Goal: Information Seeking & Learning: Learn about a topic

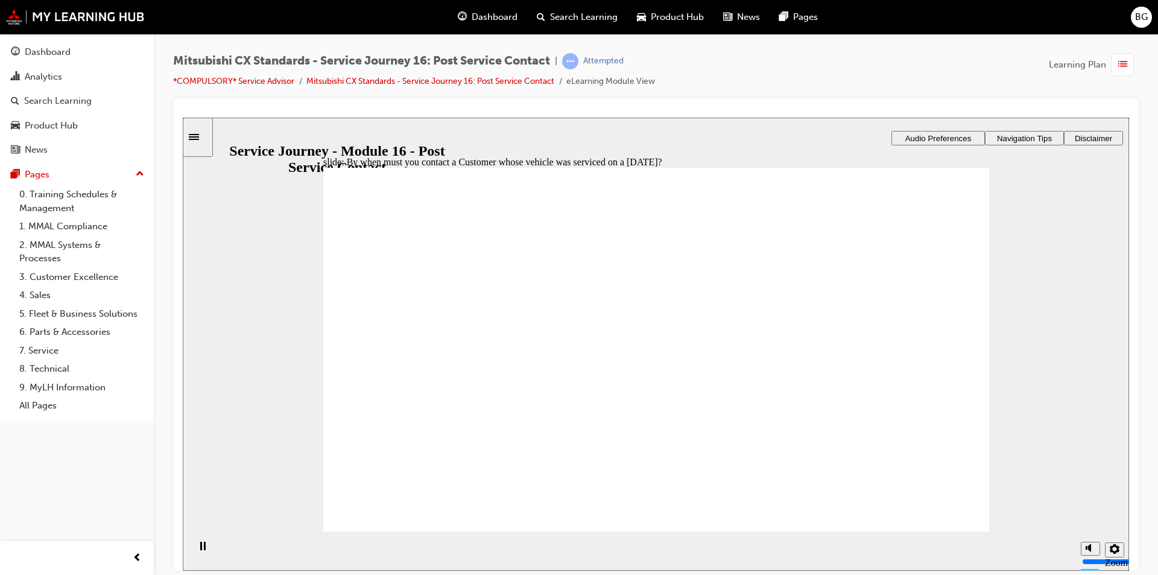
radio input "true"
drag, startPoint x: 506, startPoint y: 400, endPoint x: 679, endPoint y: 338, distance: 183.1
drag, startPoint x: 526, startPoint y: 391, endPoint x: 679, endPoint y: 356, distance: 157.3
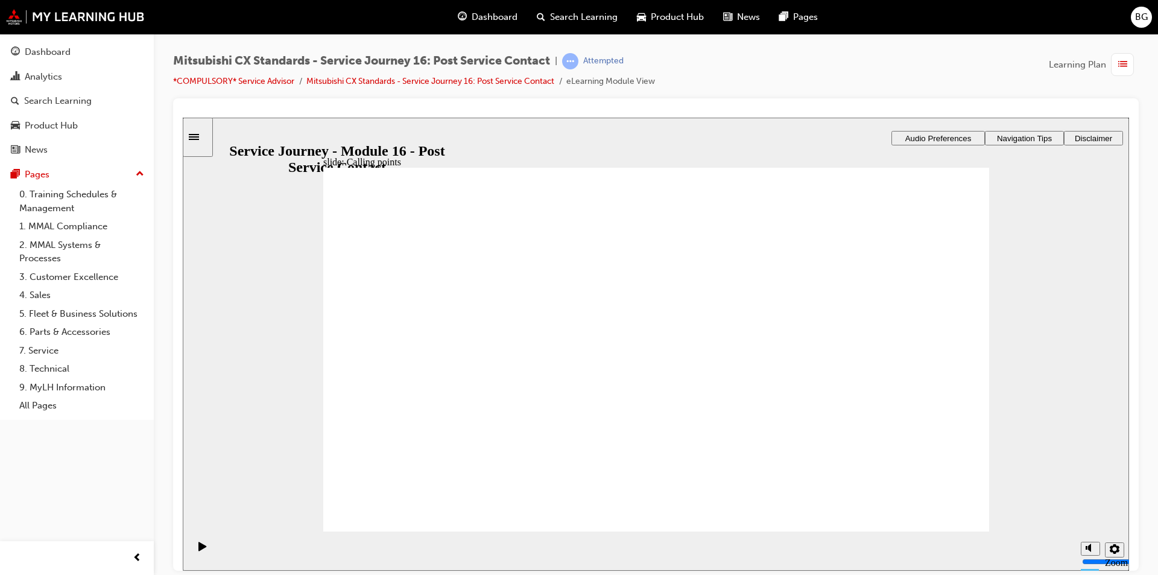
drag, startPoint x: 493, startPoint y: 405, endPoint x: 723, endPoint y: 390, distance: 230.9
drag, startPoint x: 508, startPoint y: 396, endPoint x: 621, endPoint y: 424, distance: 116.2
drag, startPoint x: 759, startPoint y: 379, endPoint x: 823, endPoint y: 364, distance: 65.7
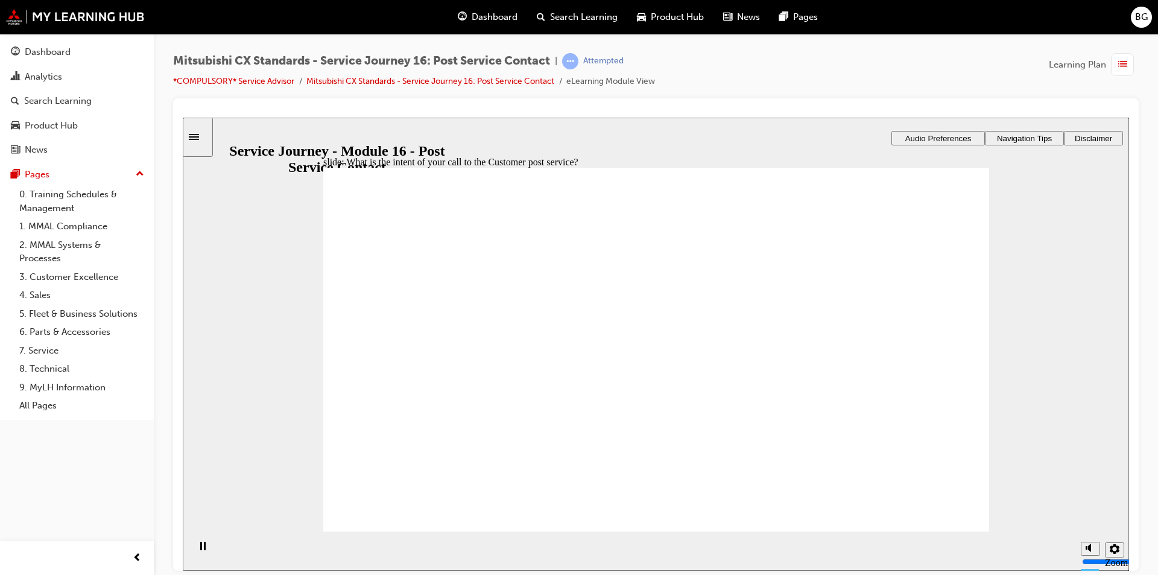
checkbox input "true"
drag, startPoint x: 952, startPoint y: 496, endPoint x: 948, endPoint y: 507, distance: 11.4
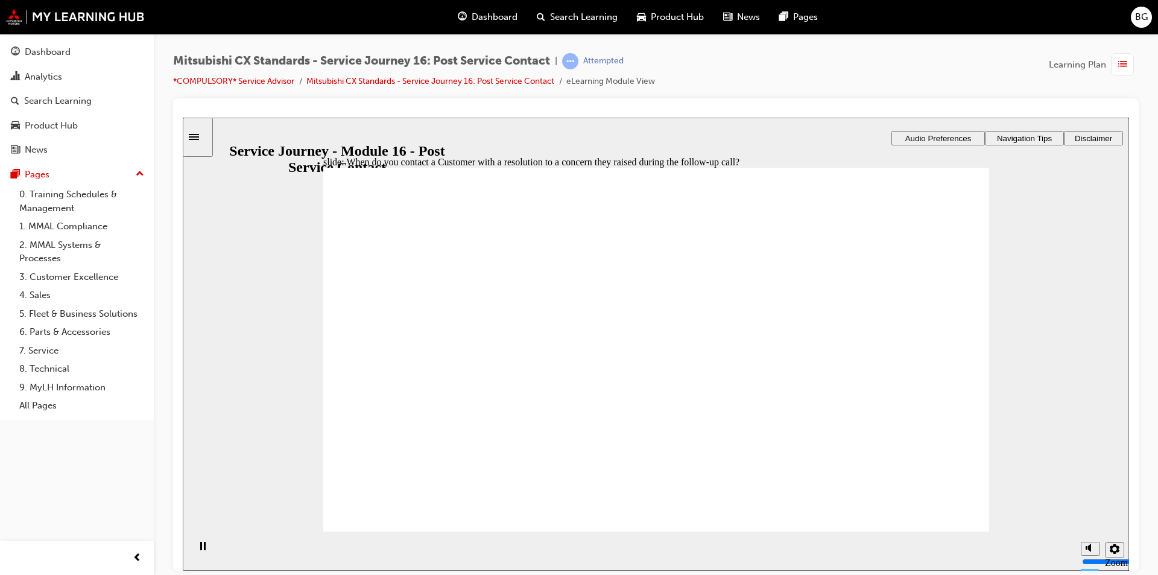
radio input "true"
drag, startPoint x: 484, startPoint y: 371, endPoint x: 711, endPoint y: 302, distance: 236.4
drag, startPoint x: 497, startPoint y: 380, endPoint x: 675, endPoint y: 346, distance: 181.2
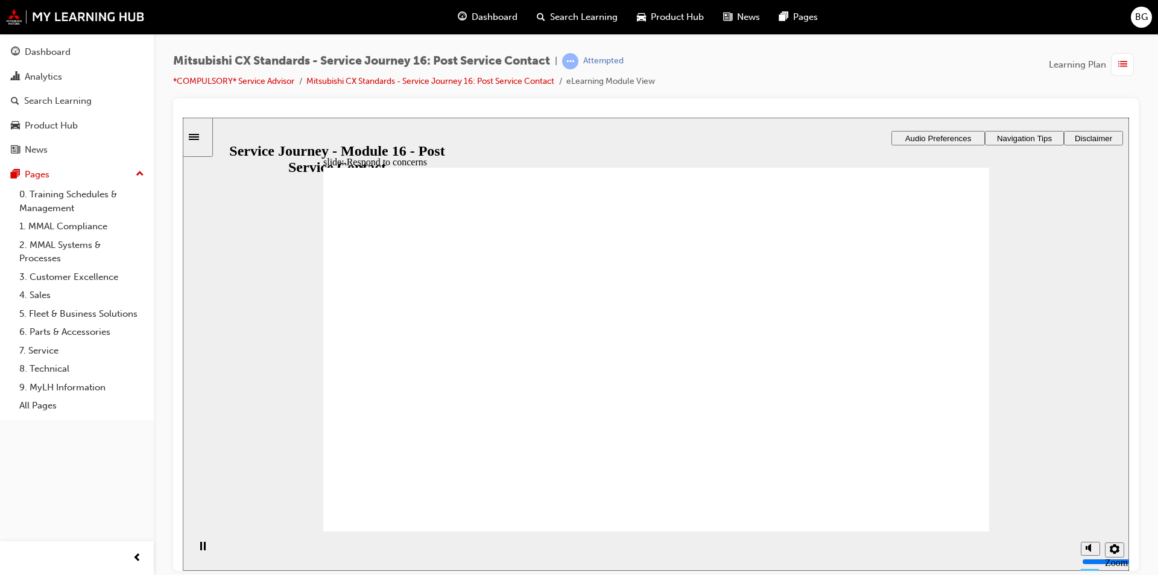
drag, startPoint x: 478, startPoint y: 397, endPoint x: 643, endPoint y: 417, distance: 165.8
drag, startPoint x: 464, startPoint y: 382, endPoint x: 691, endPoint y: 460, distance: 239.8
radio input "false"
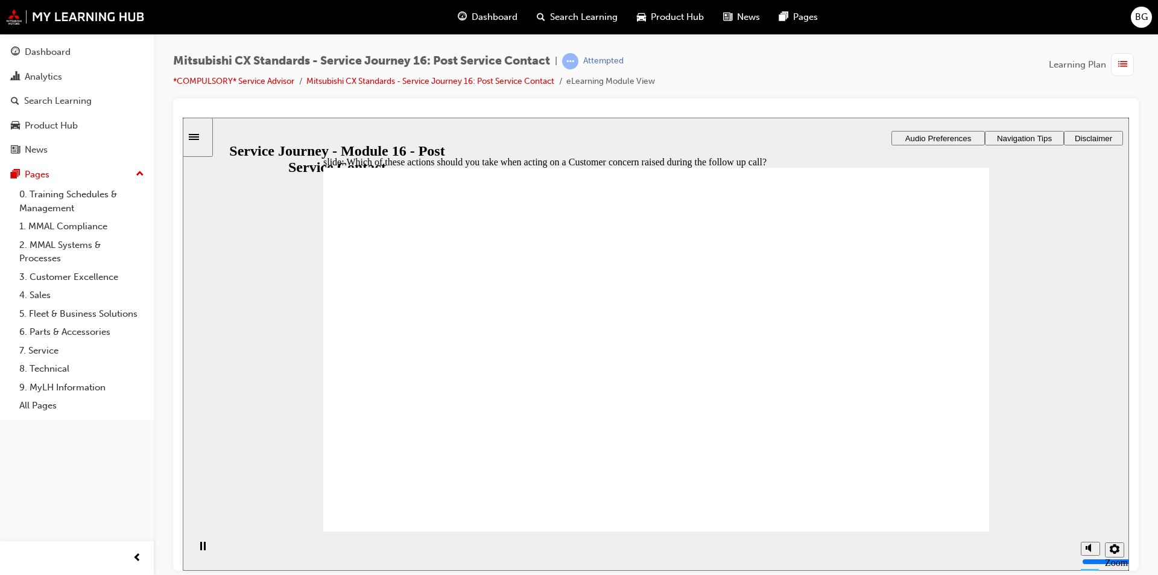
radio input "true"
radio input "false"
radio input "true"
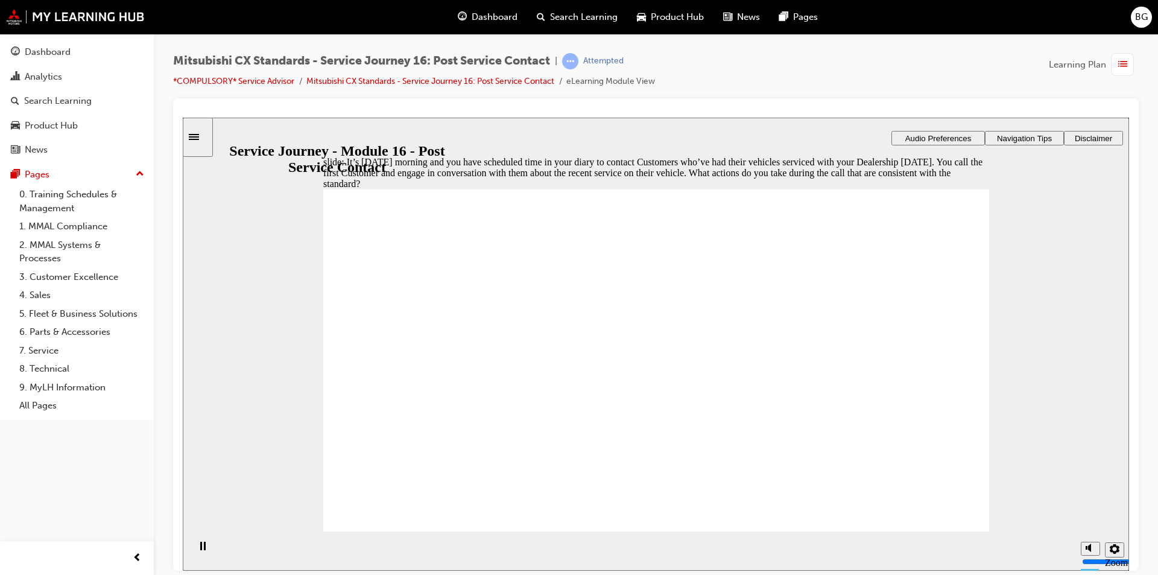
checkbox input "true"
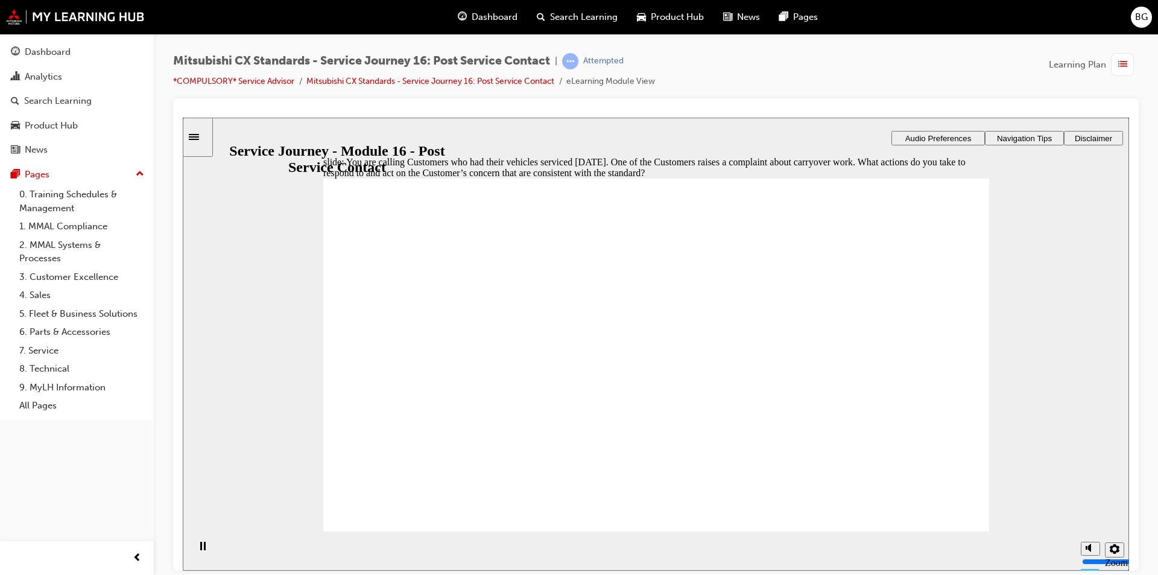
checkbox input "true"
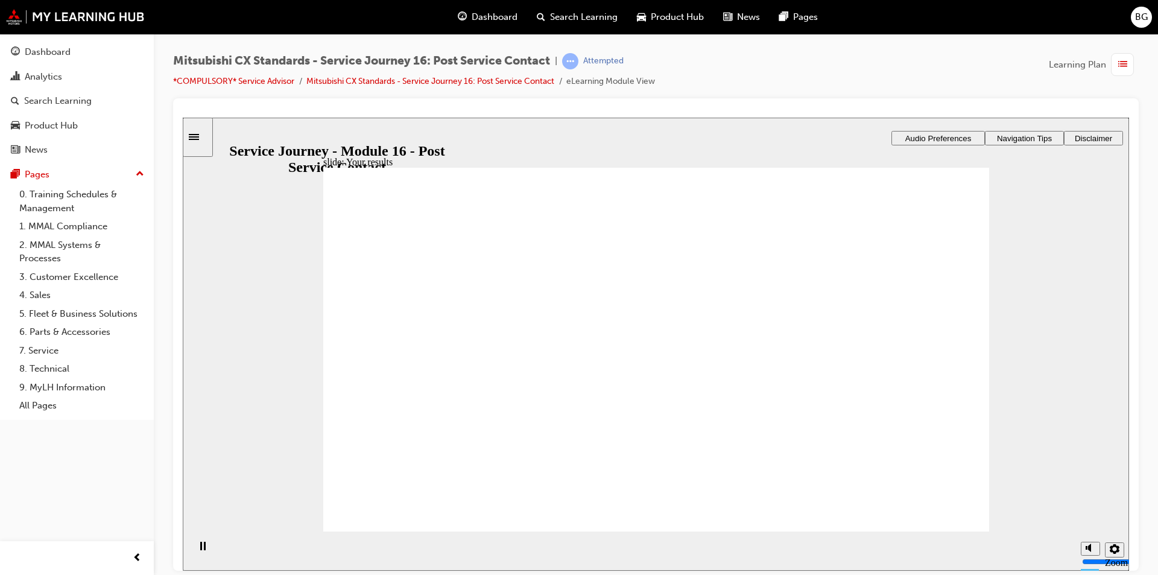
radio input "true"
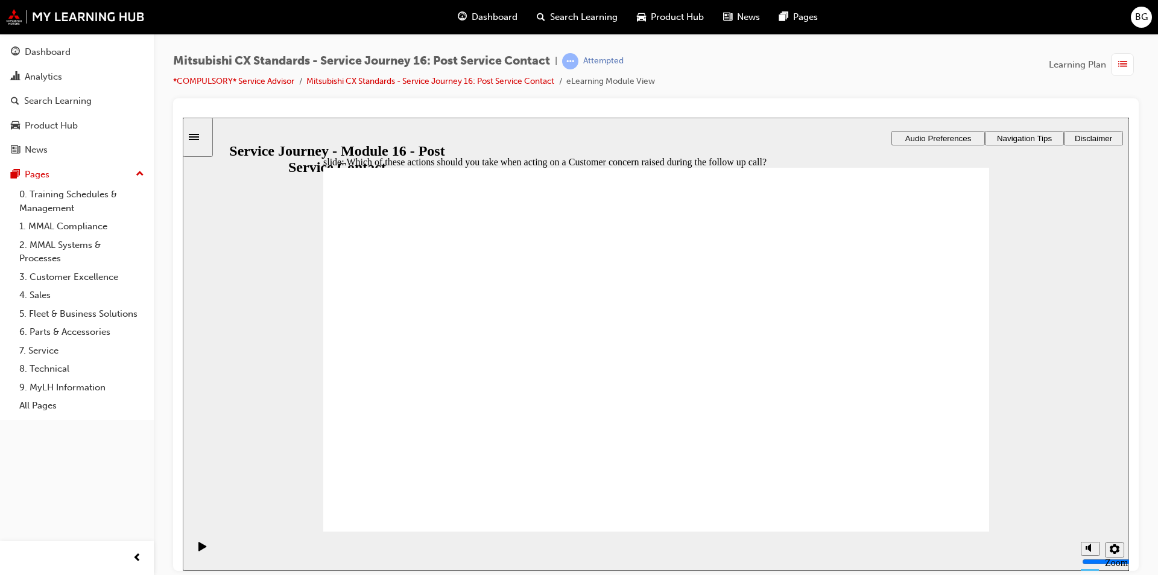
radio input "true"
drag, startPoint x: 475, startPoint y: 337, endPoint x: 480, endPoint y: 327, distance: 11.6
radio input "true"
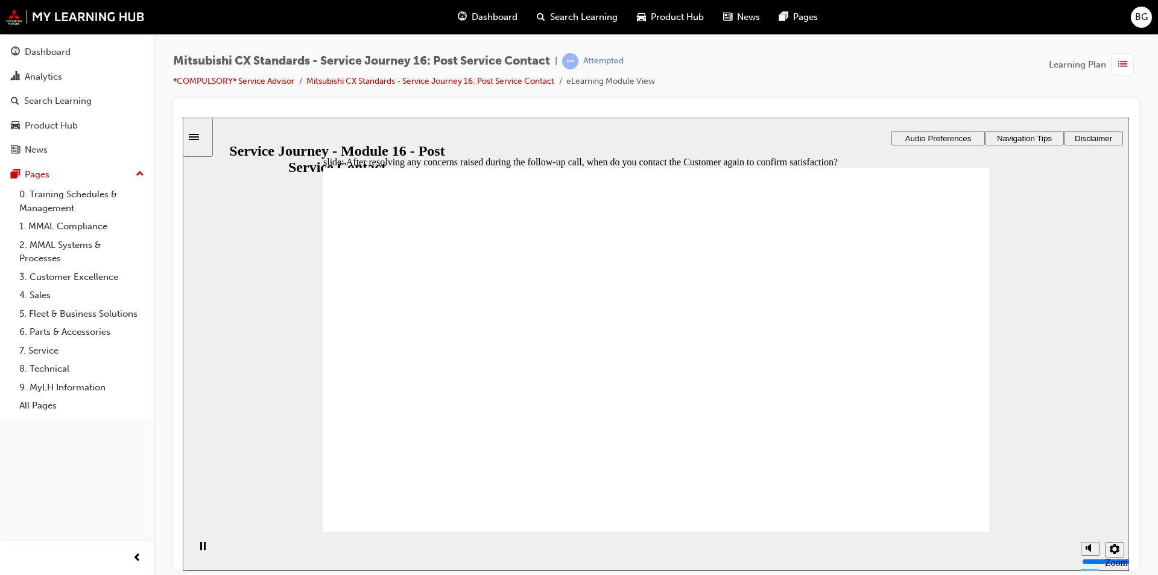
radio input "true"
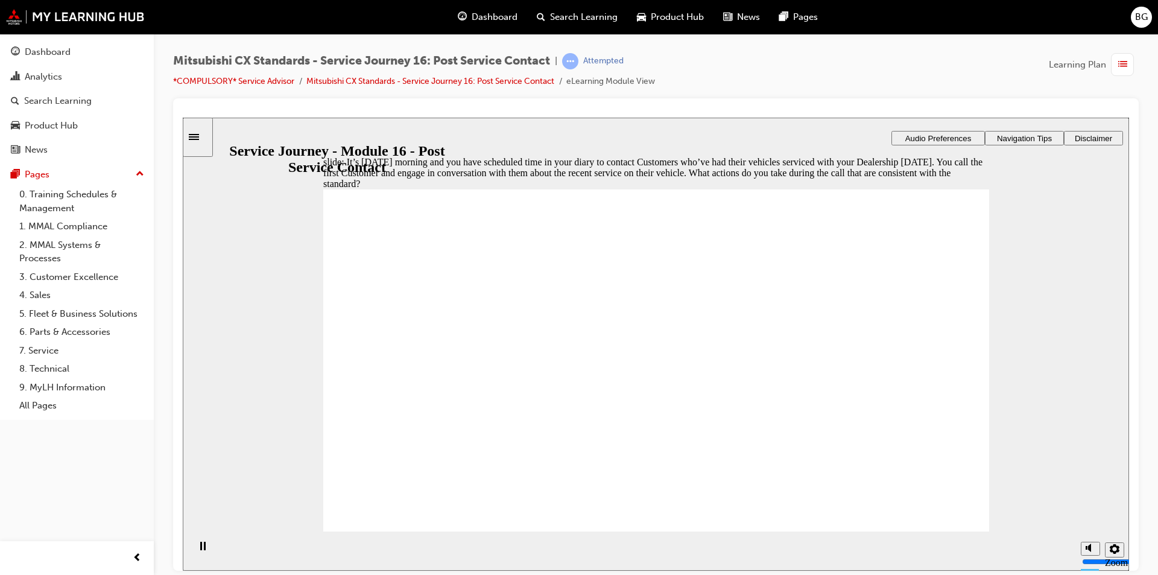
checkbox input "true"
drag, startPoint x: 638, startPoint y: 362, endPoint x: 628, endPoint y: 417, distance: 55.8
checkbox input "true"
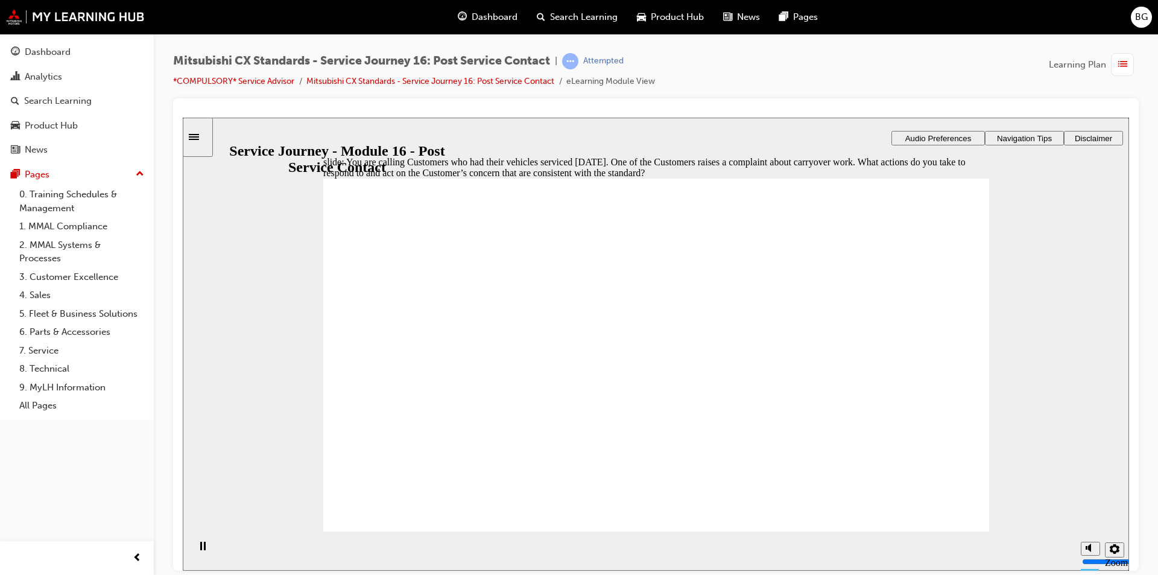
checkbox input "true"
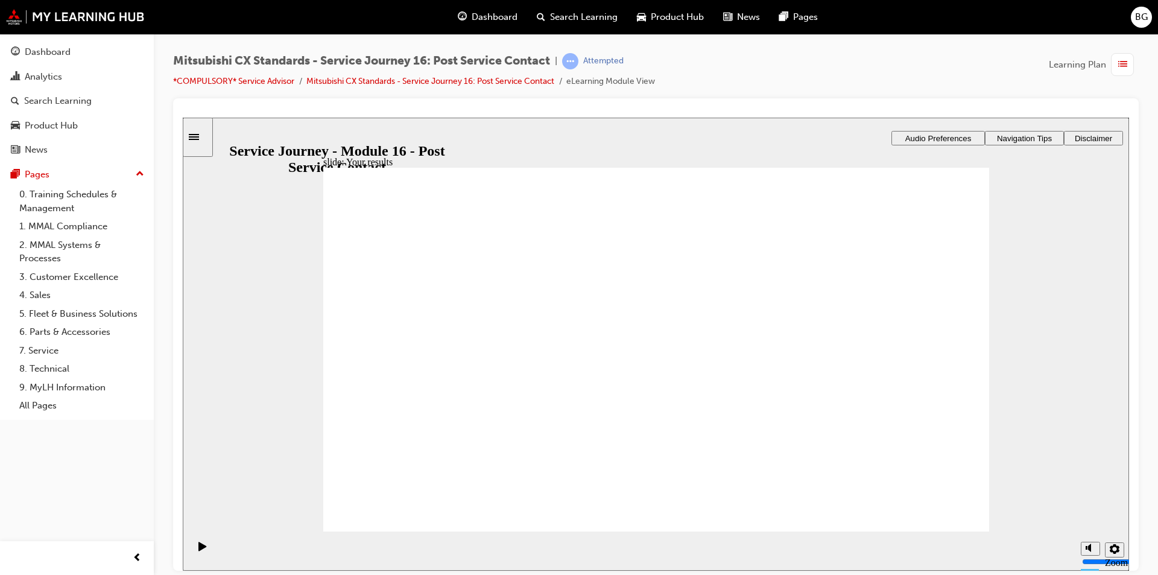
radio input "true"
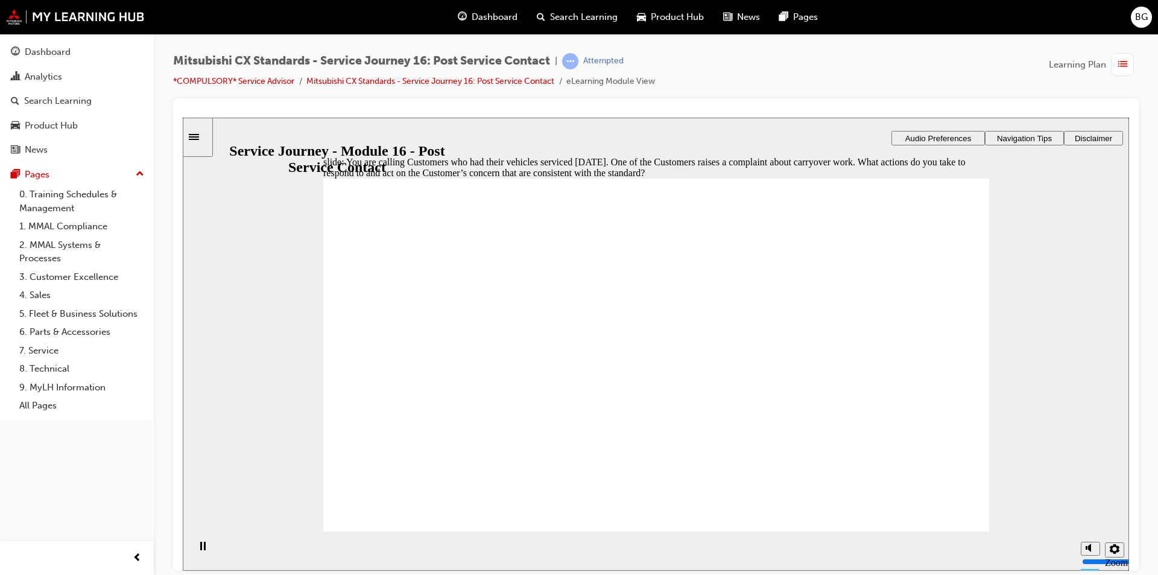
checkbox input "true"
drag, startPoint x: 565, startPoint y: 340, endPoint x: 635, endPoint y: 458, distance: 137.4
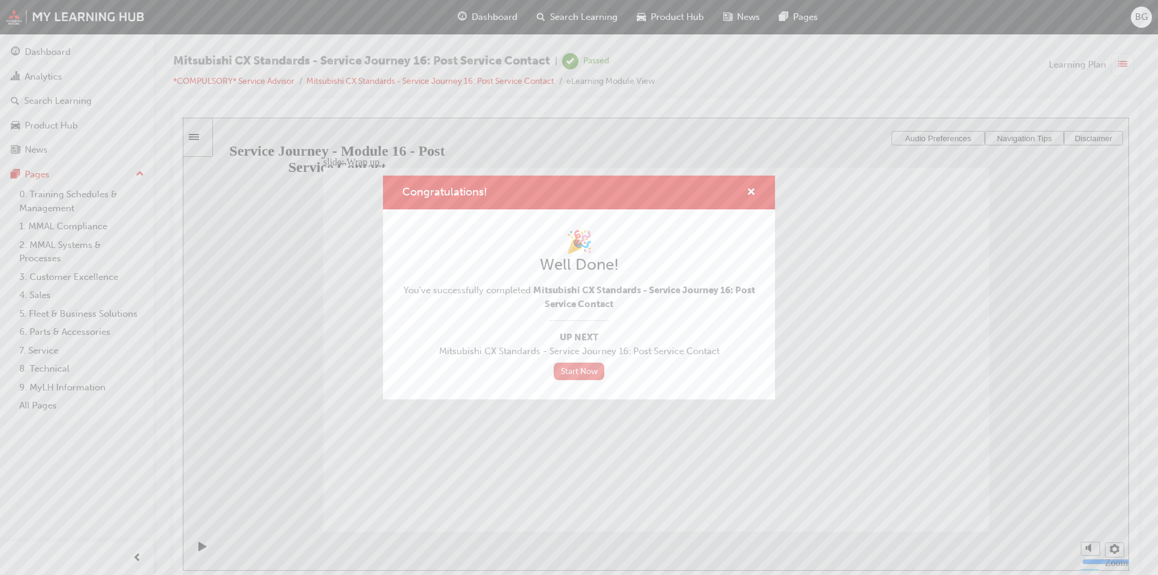
click at [583, 371] on link "Start Now" at bounding box center [579, 370] width 51 height 17
click at [32, 51] on div "Congratulations! 🎉 Well Done! You've successfully completed Mitsubishi CX Stand…" at bounding box center [579, 287] width 1158 height 575
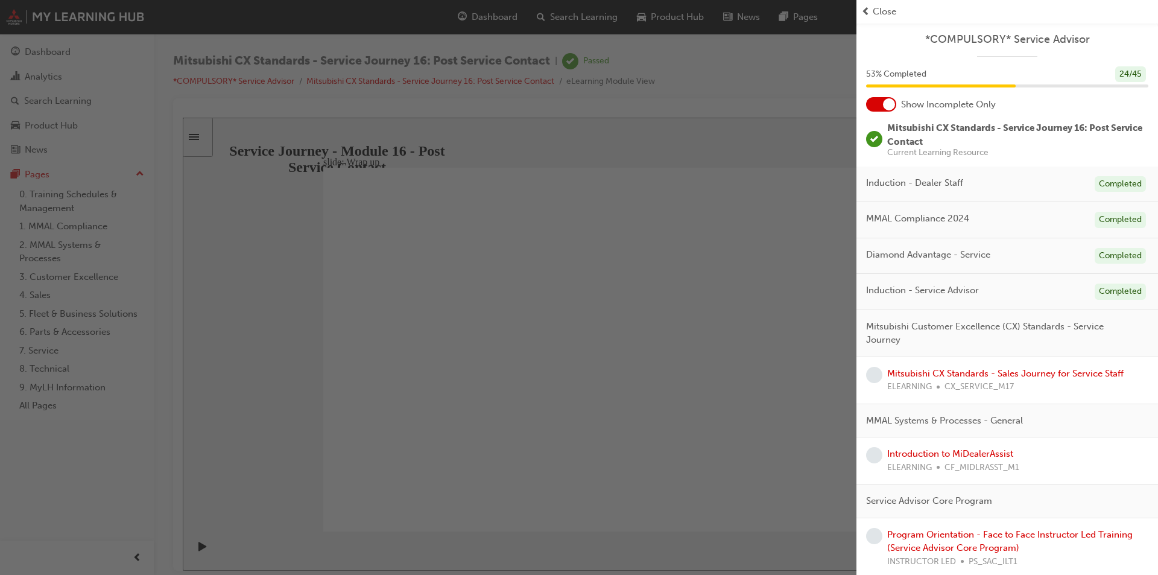
click at [694, 277] on div "button" at bounding box center [428, 287] width 856 height 575
